Goal: Task Accomplishment & Management: Use online tool/utility

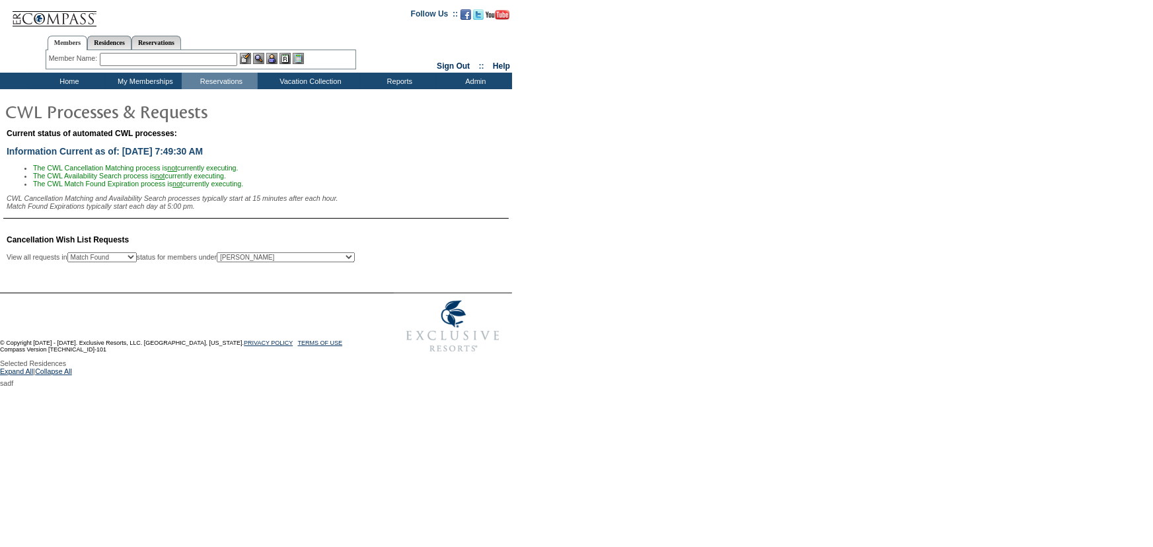
select select "50"
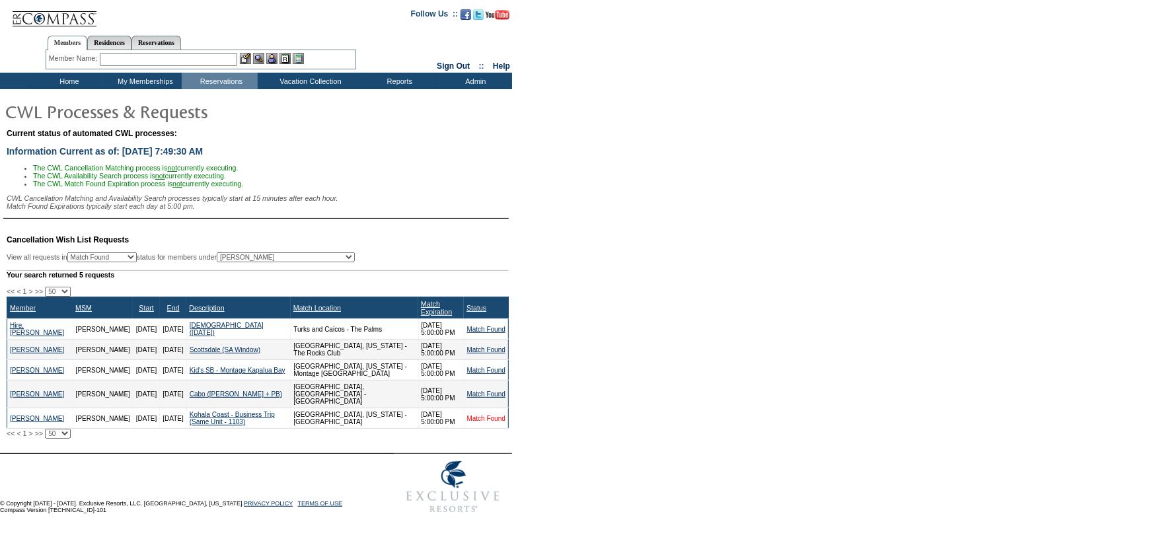
click at [478, 417] on link "Match Found" at bounding box center [486, 418] width 38 height 7
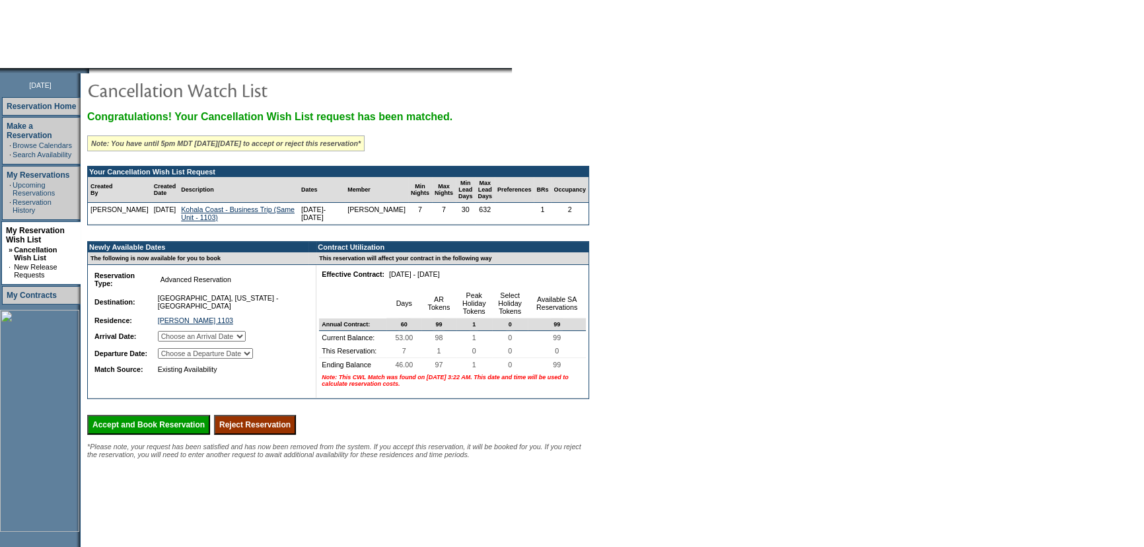
scroll to position [120, 0]
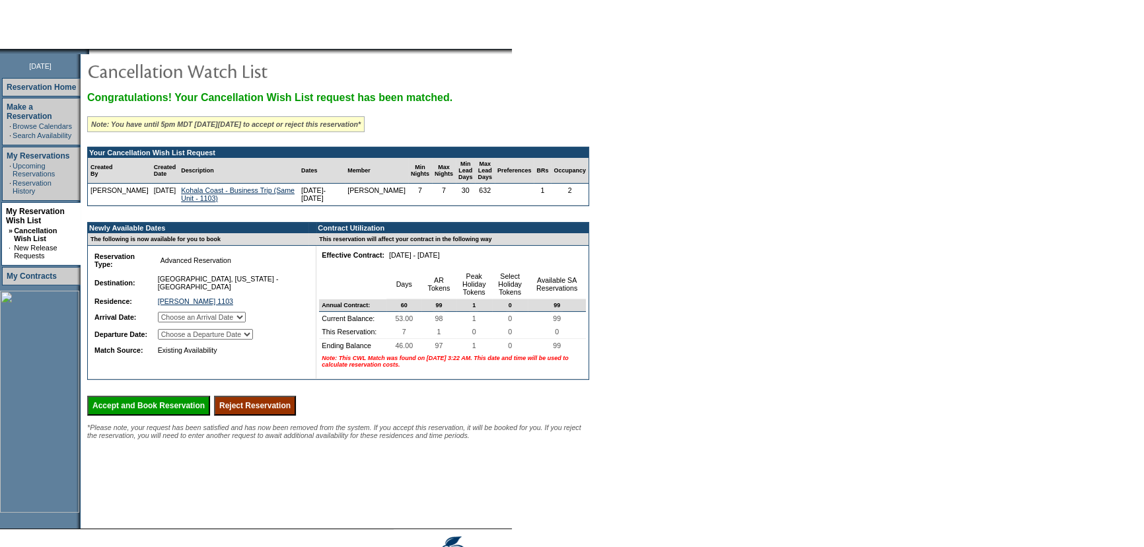
click at [296, 415] on input "Reject Reservation" at bounding box center [255, 406] width 82 height 20
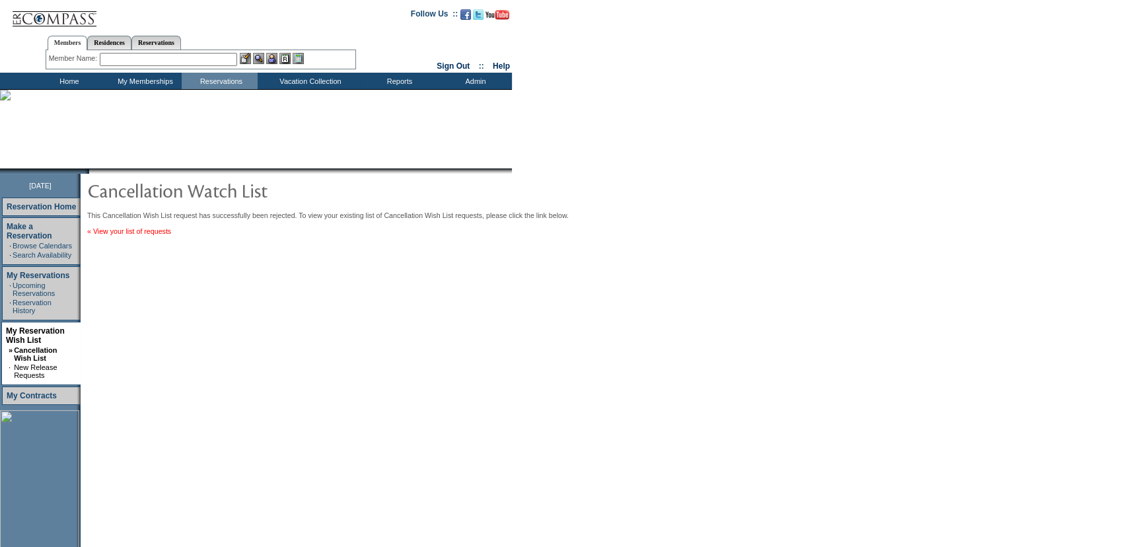
click at [156, 235] on link "« View your list of requests" at bounding box center [129, 231] width 84 height 8
